Goal: Task Accomplishment & Management: Use online tool/utility

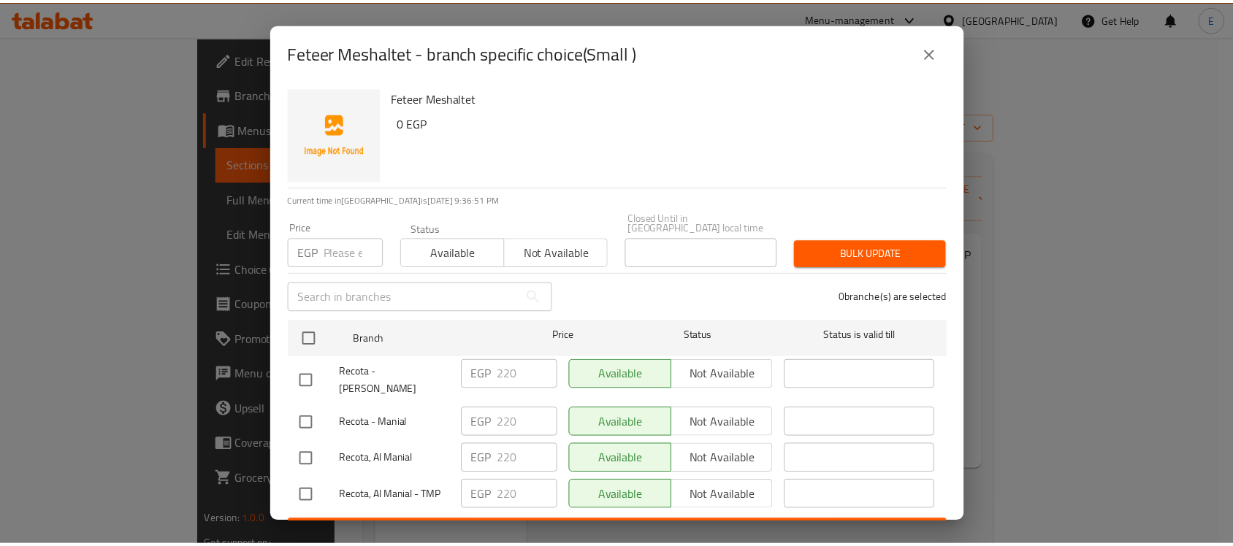
scroll to position [183, 0]
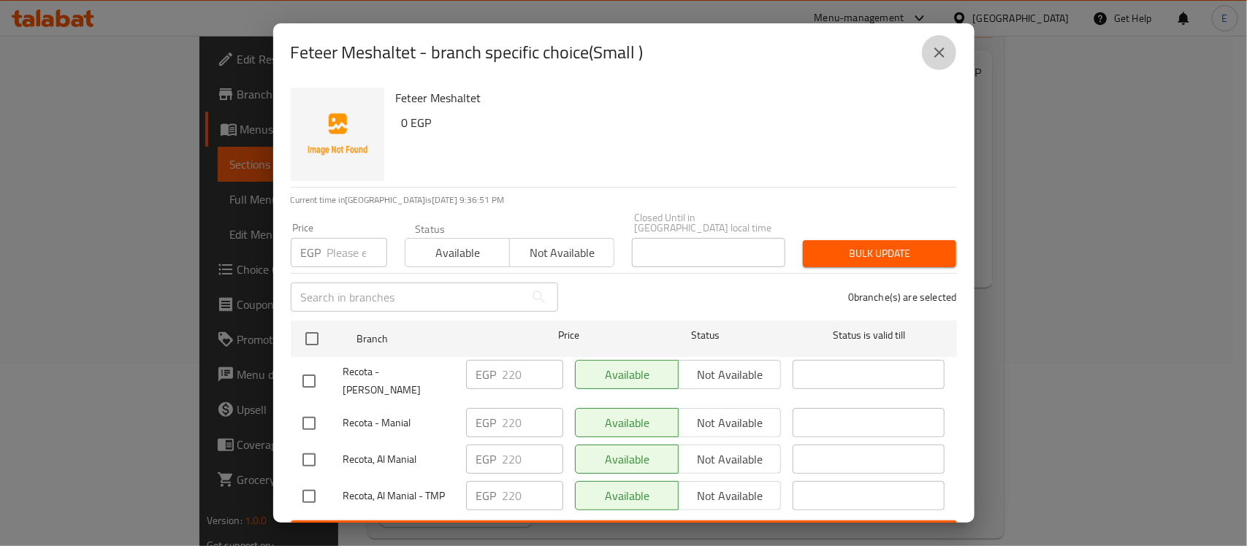
click at [940, 52] on icon "close" at bounding box center [939, 52] width 10 height 10
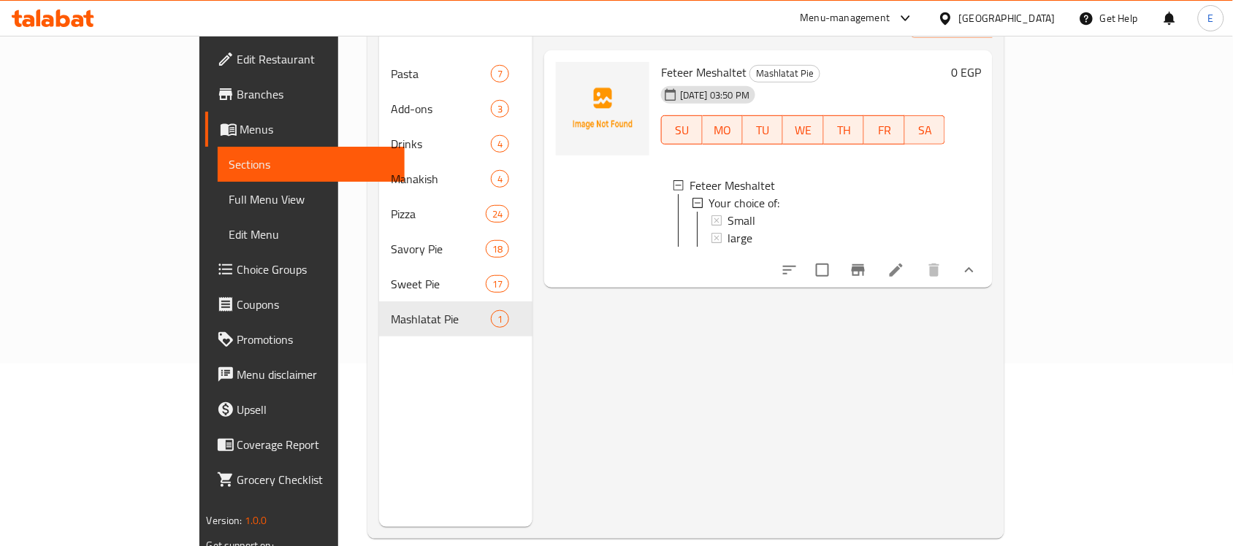
scroll to position [0, 0]
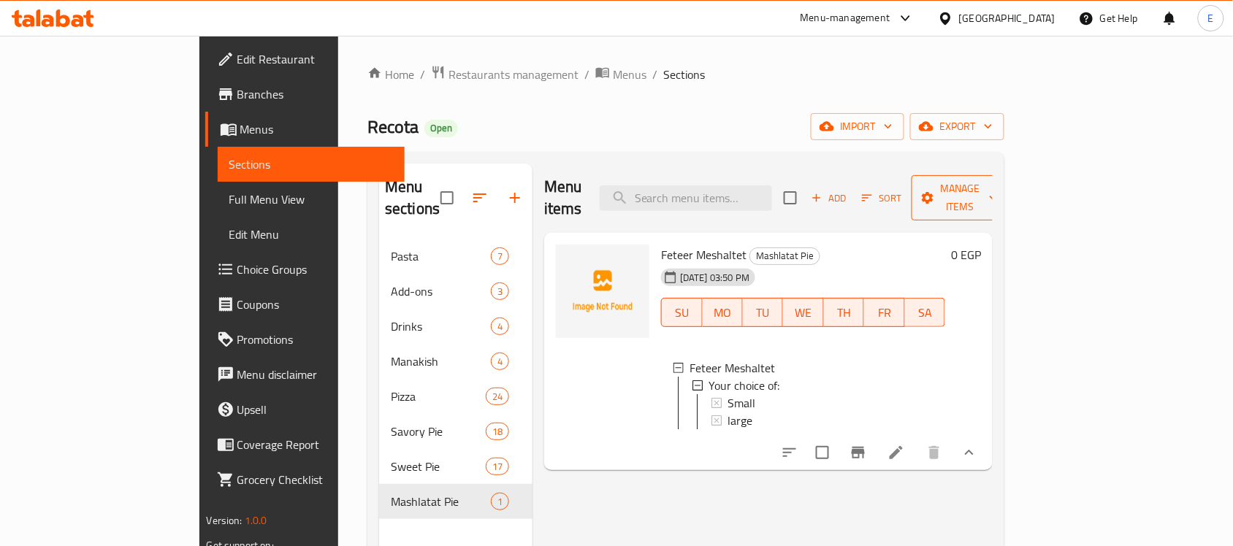
click at [935, 191] on icon "button" at bounding box center [927, 198] width 15 height 15
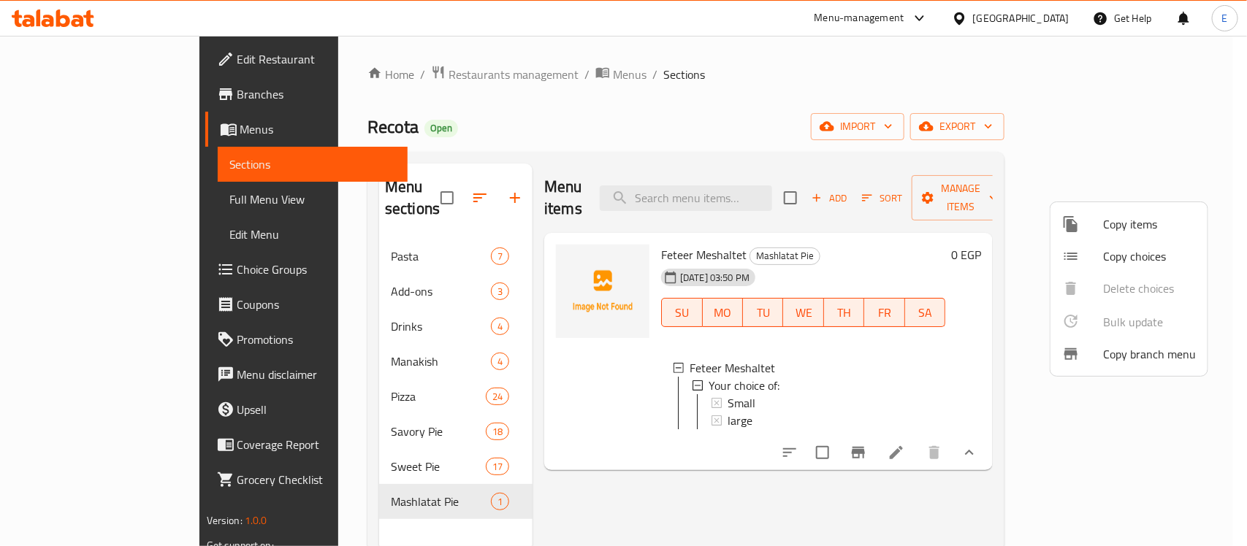
click at [1158, 129] on div at bounding box center [623, 273] width 1247 height 546
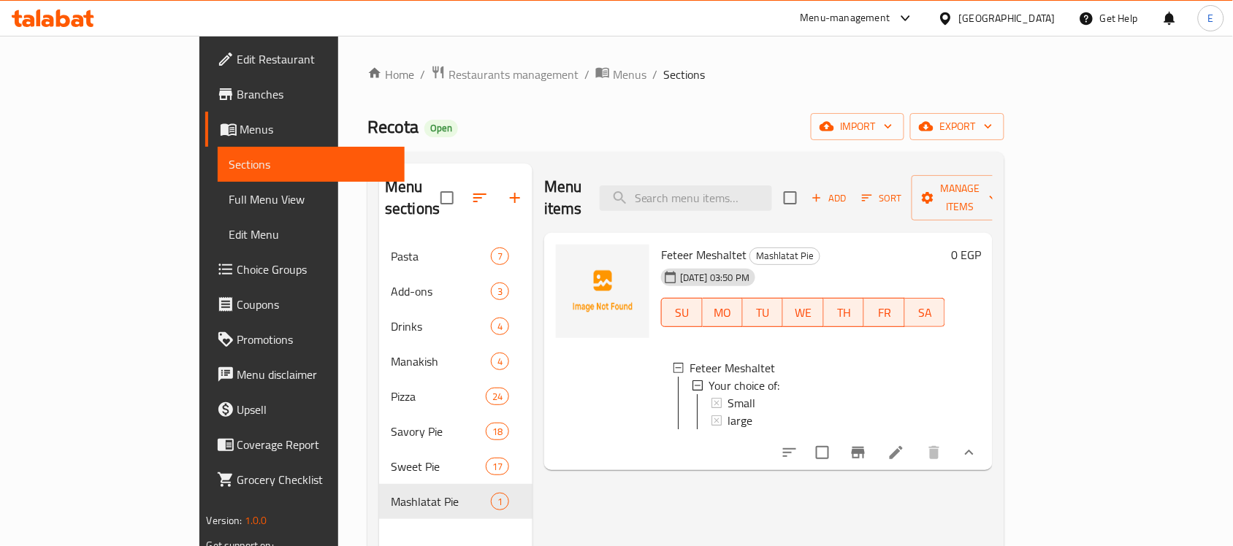
click at [992, 129] on span "export" at bounding box center [957, 127] width 71 height 18
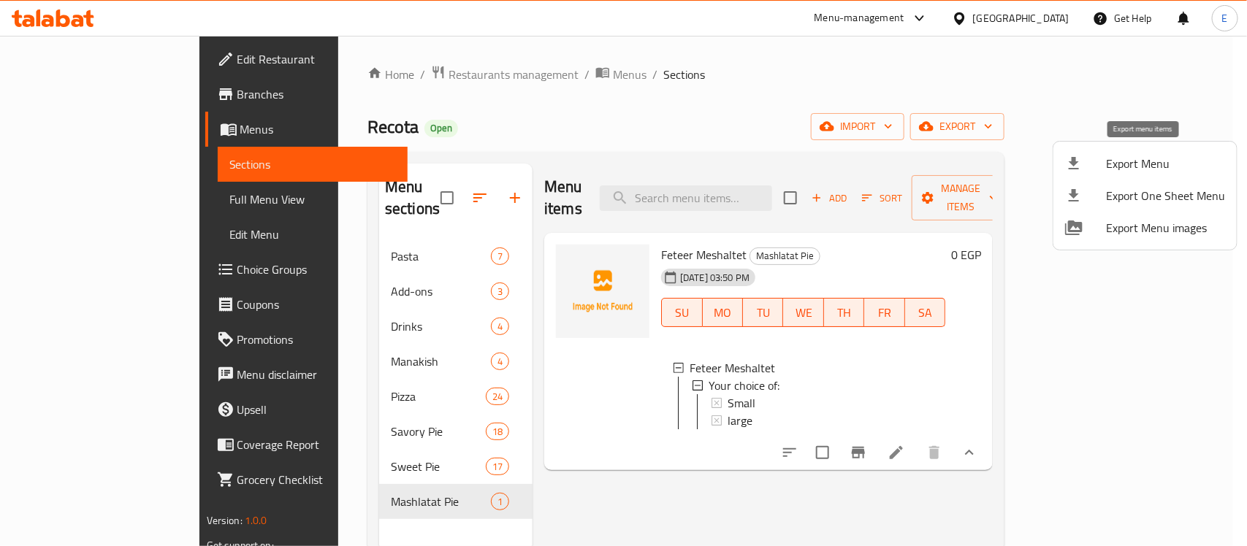
click at [1125, 162] on span "Export Menu" at bounding box center [1165, 164] width 119 height 18
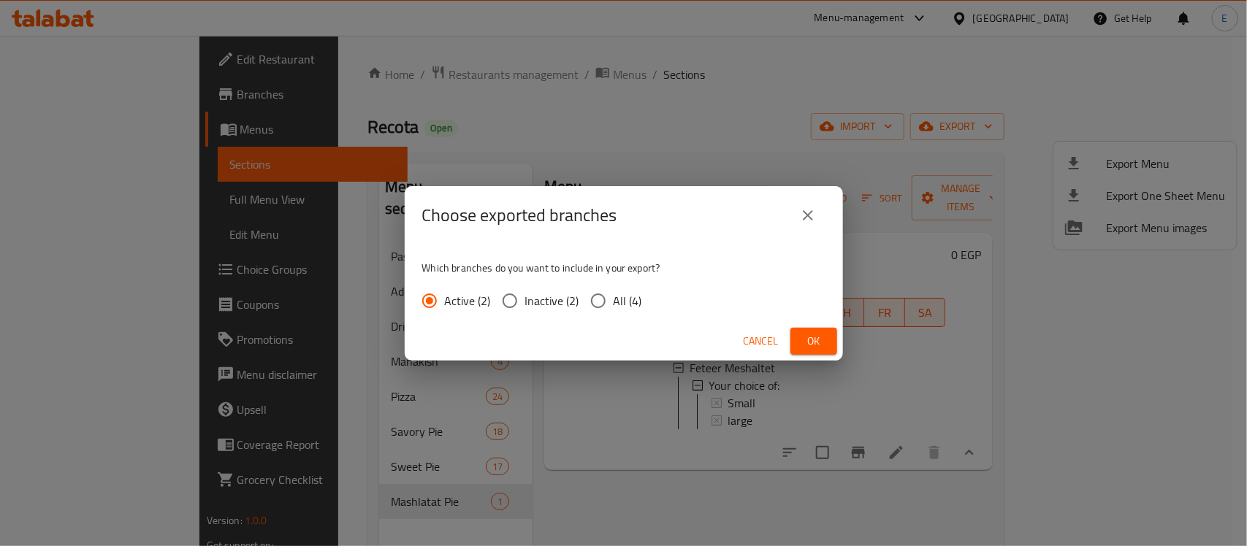
click at [802, 336] on span "Ok" at bounding box center [813, 341] width 23 height 18
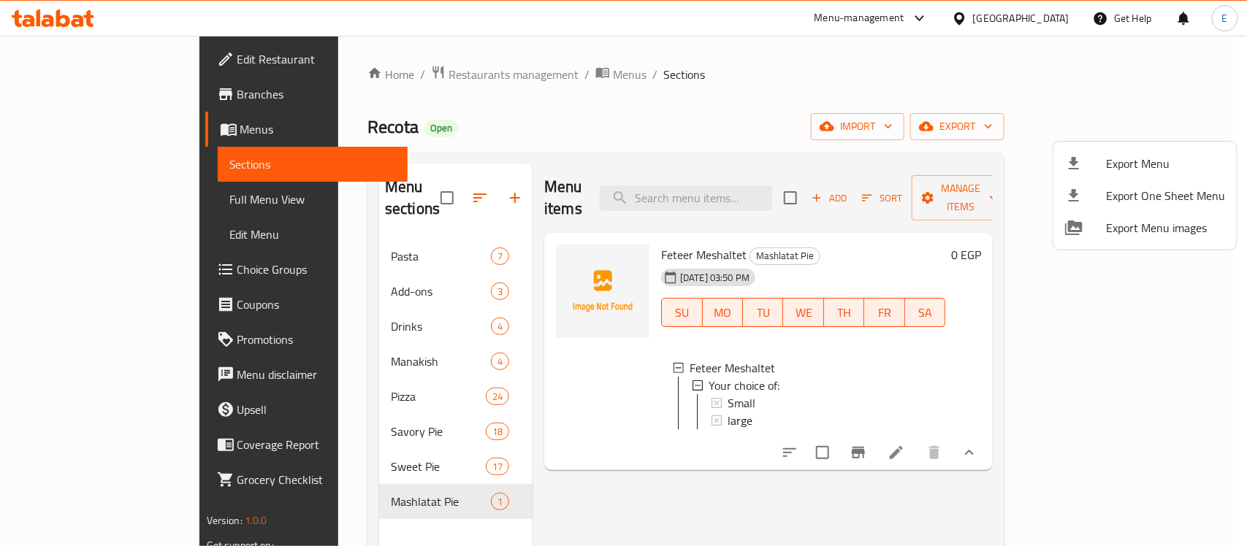
click at [78, 199] on div at bounding box center [623, 273] width 1247 height 546
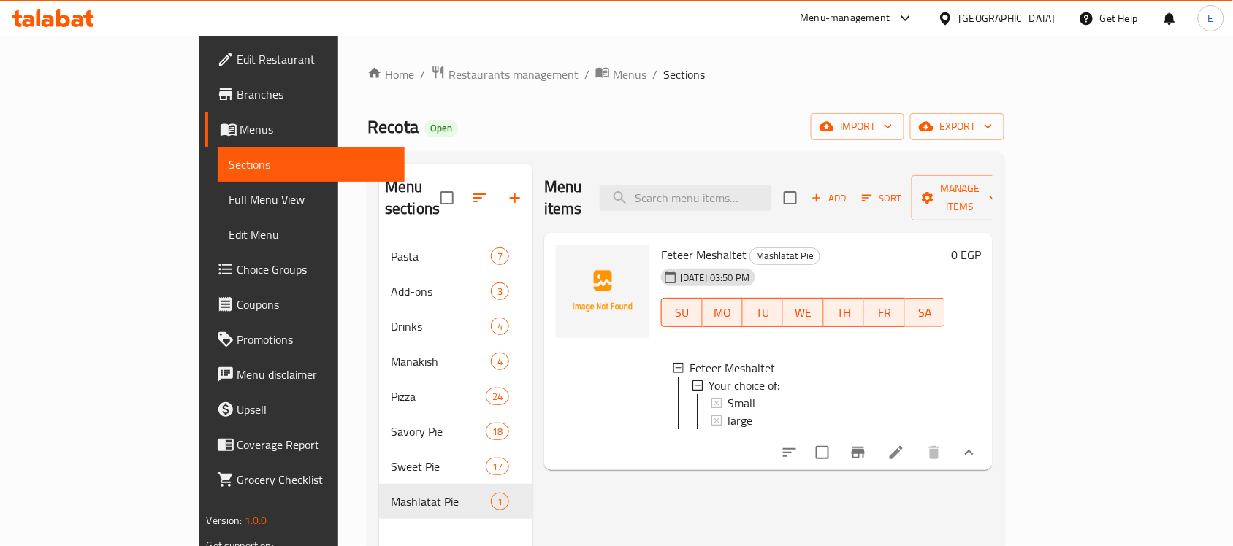
drag, startPoint x: 78, startPoint y: 199, endPoint x: 1246, endPoint y: 6, distance: 1183.6
click at [229, 199] on span "Full Menu View" at bounding box center [311, 200] width 164 height 18
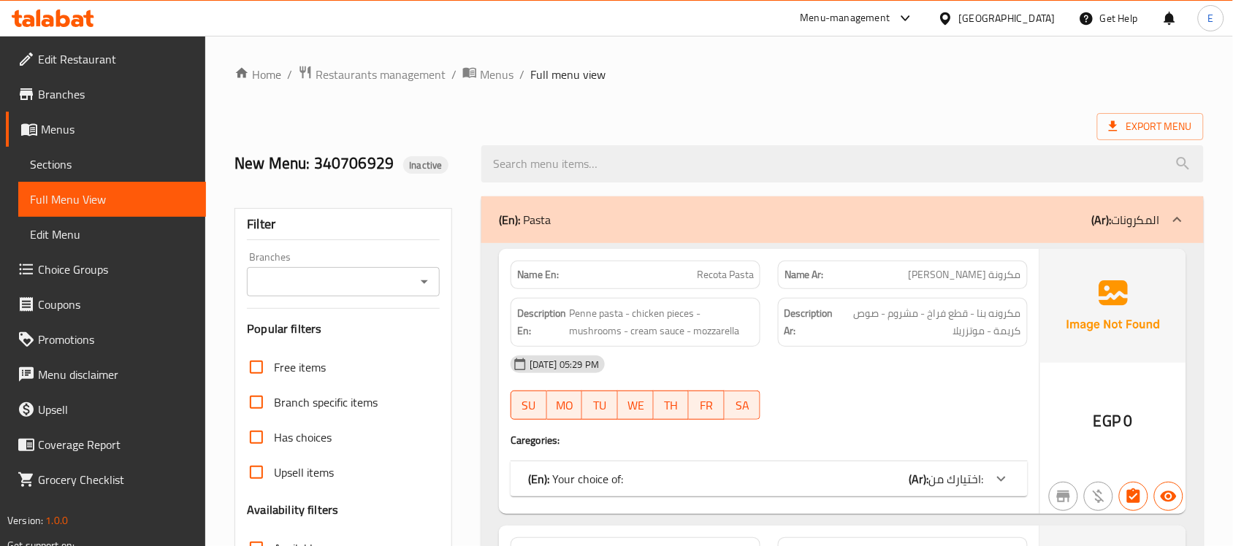
scroll to position [548, 0]
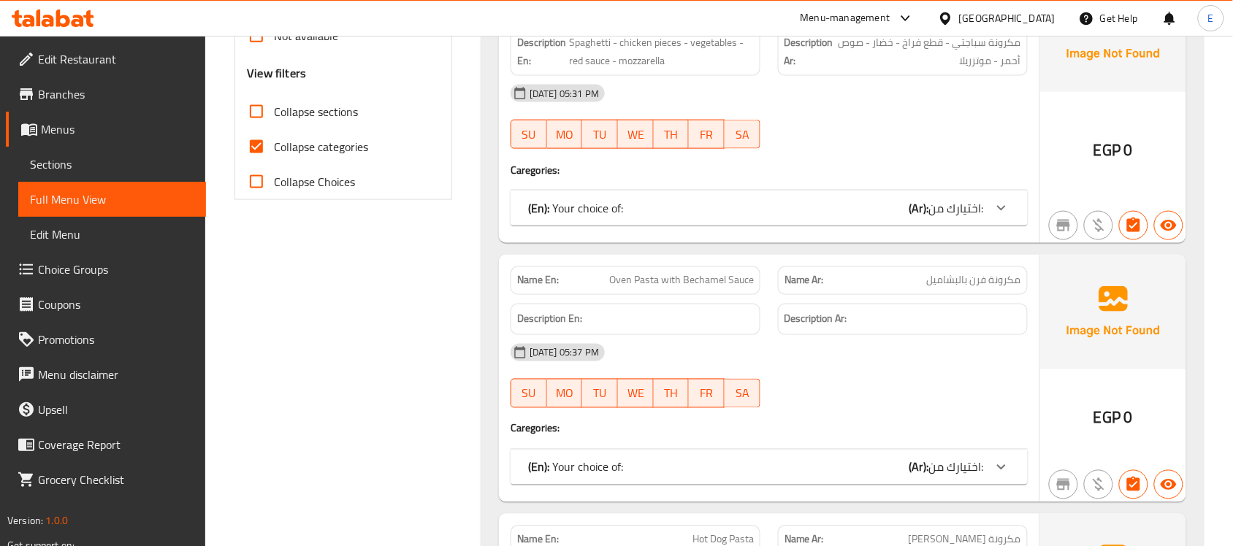
click at [363, 147] on span "Collapse categories" at bounding box center [321, 147] width 94 height 18
click at [274, 147] on input "Collapse categories" at bounding box center [256, 146] width 35 height 35
checkbox input "false"
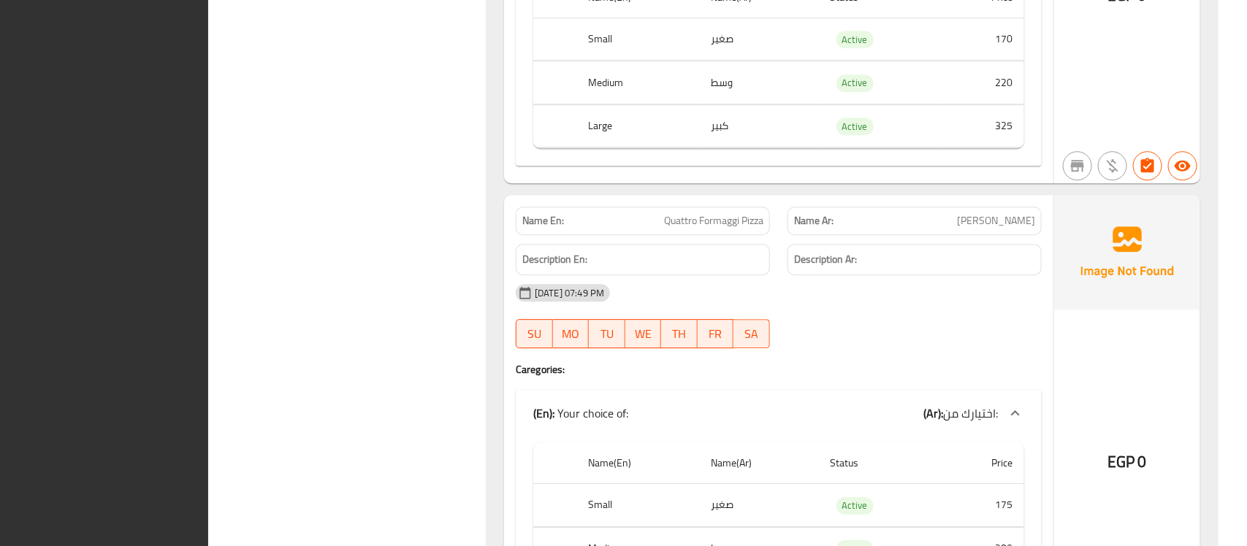
scroll to position [17145, 0]
